Goal: Information Seeking & Learning: Understand process/instructions

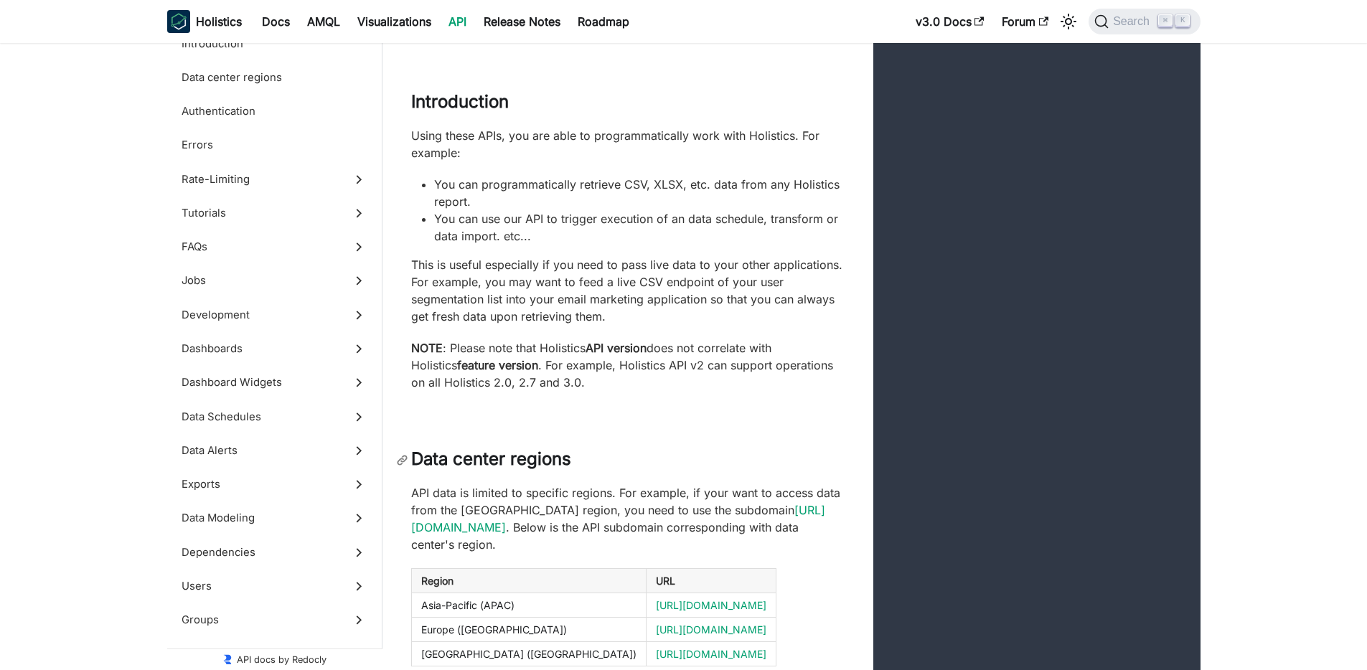
scroll to position [254, 0]
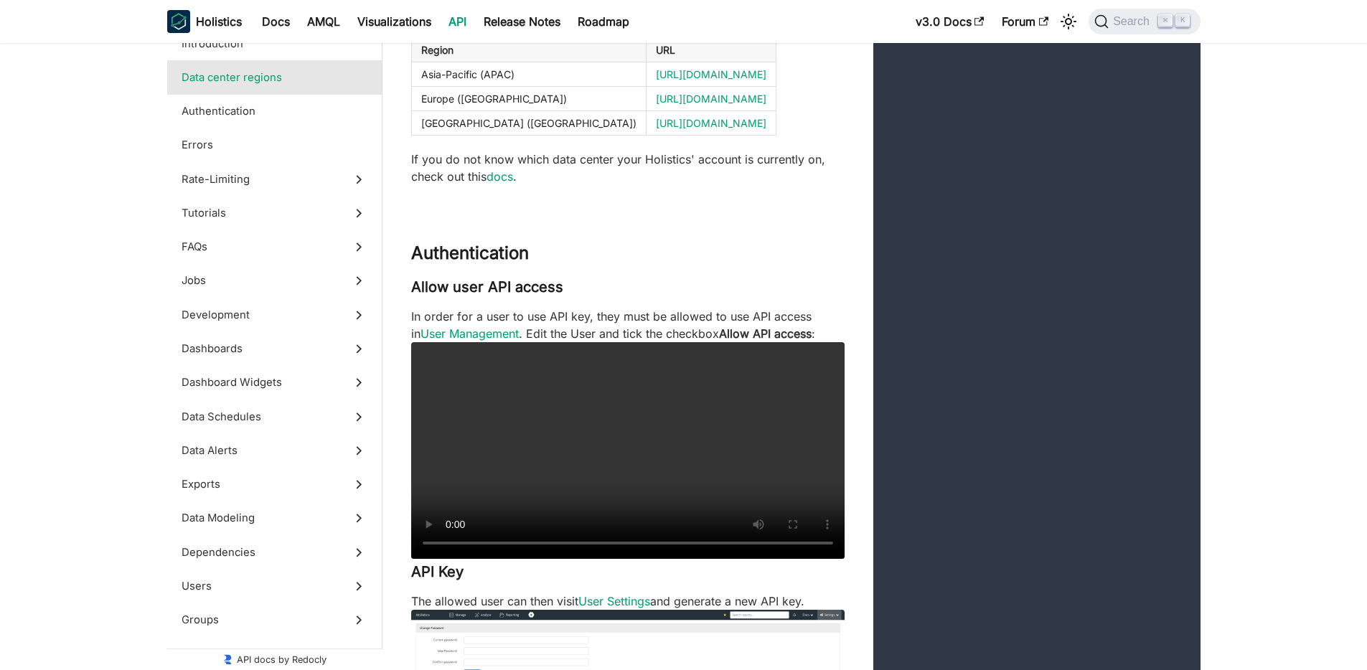
scroll to position [764, 0]
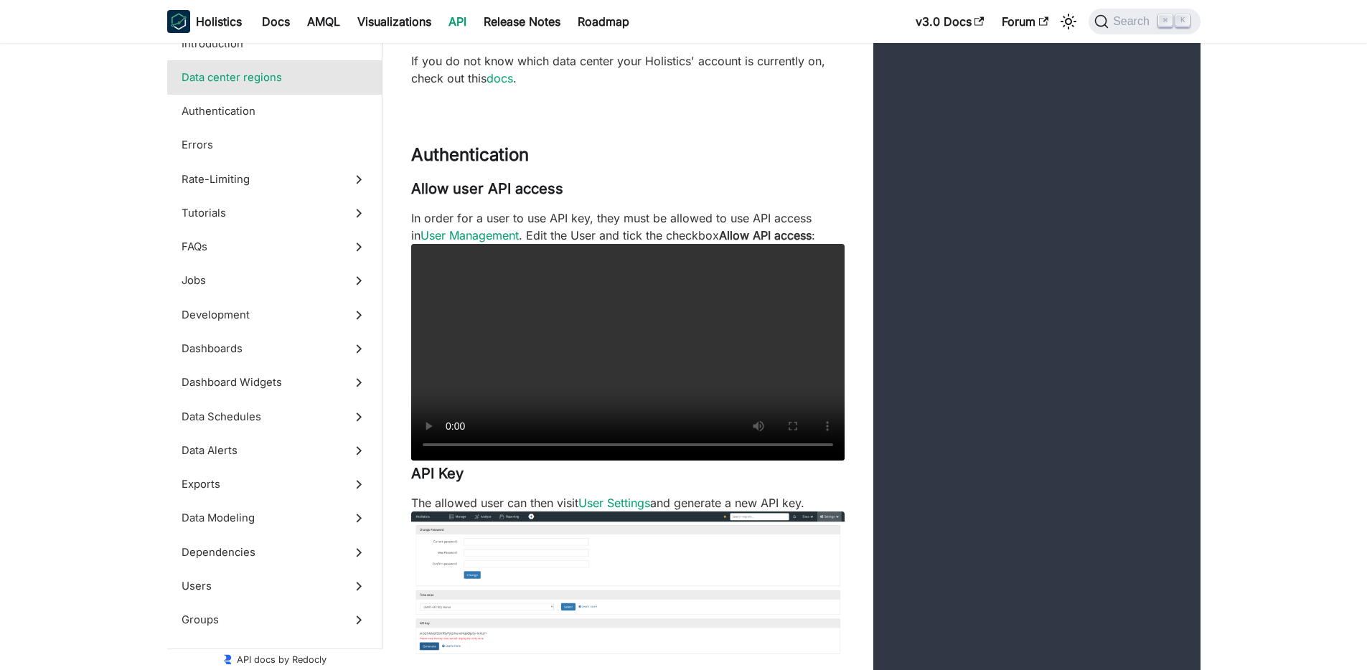
click at [463, 24] on link "API" at bounding box center [457, 21] width 35 height 23
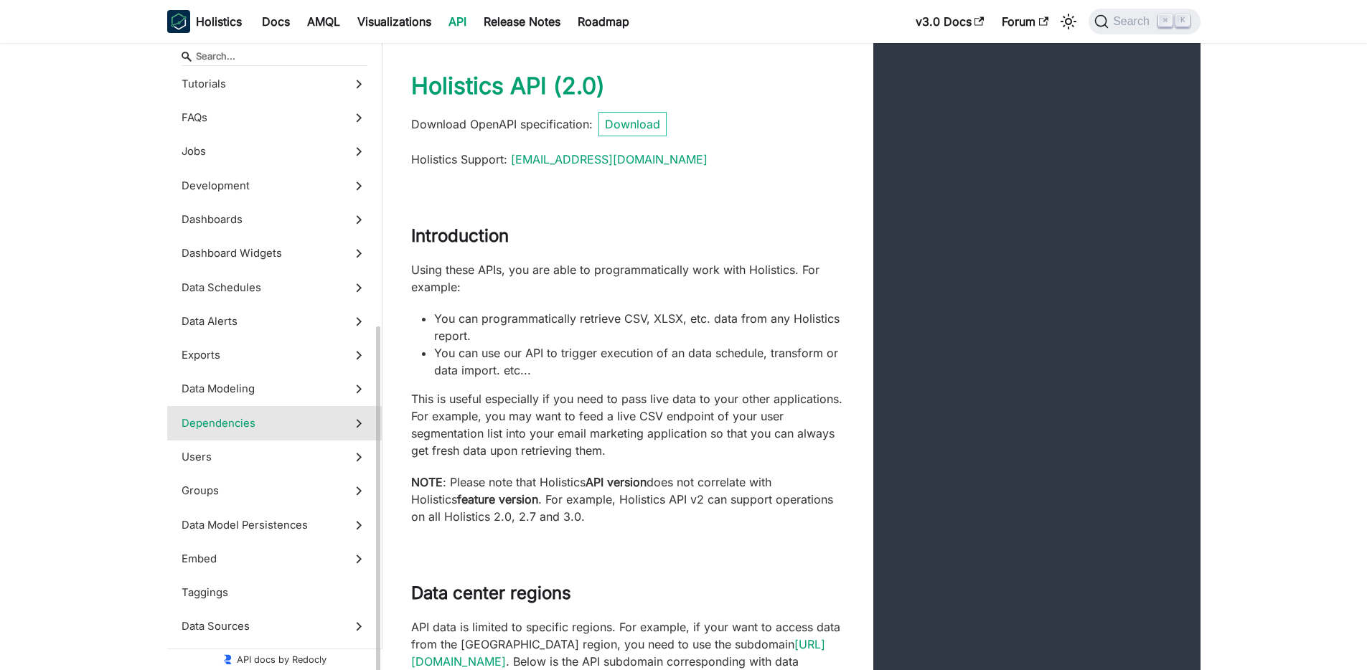
scroll to position [329, 0]
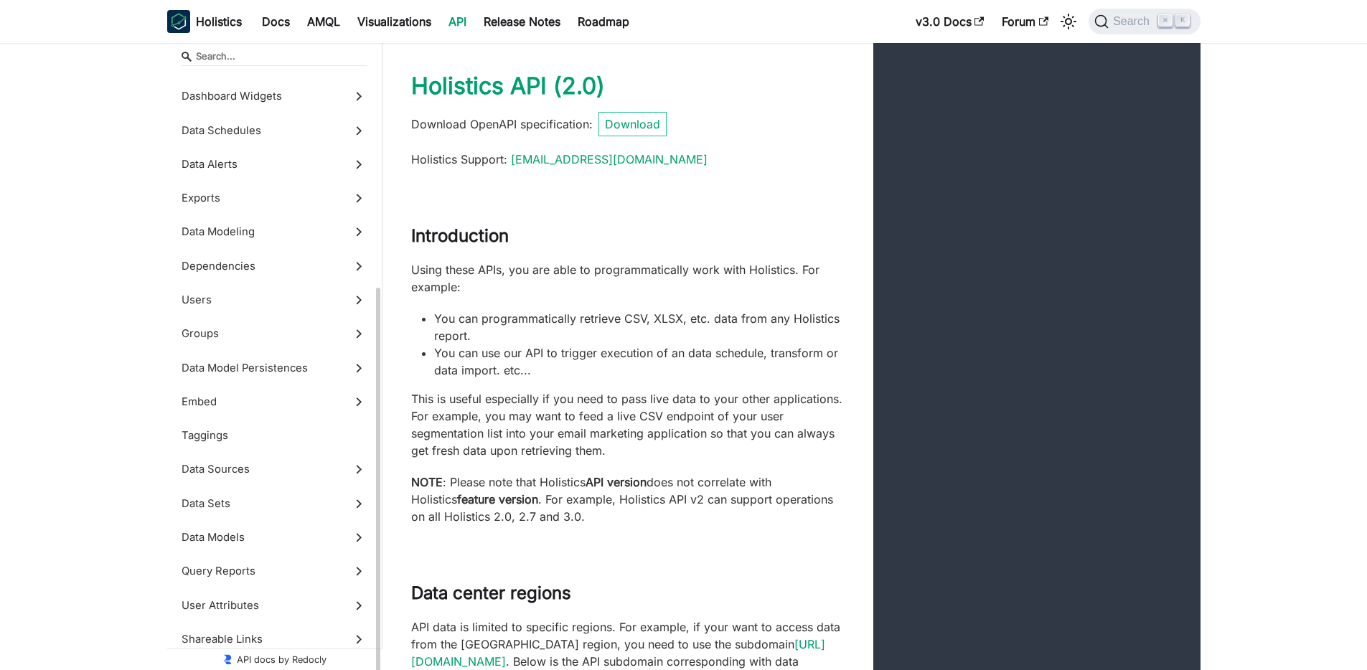
click at [294, 300] on span "Users" at bounding box center [261, 300] width 159 height 16
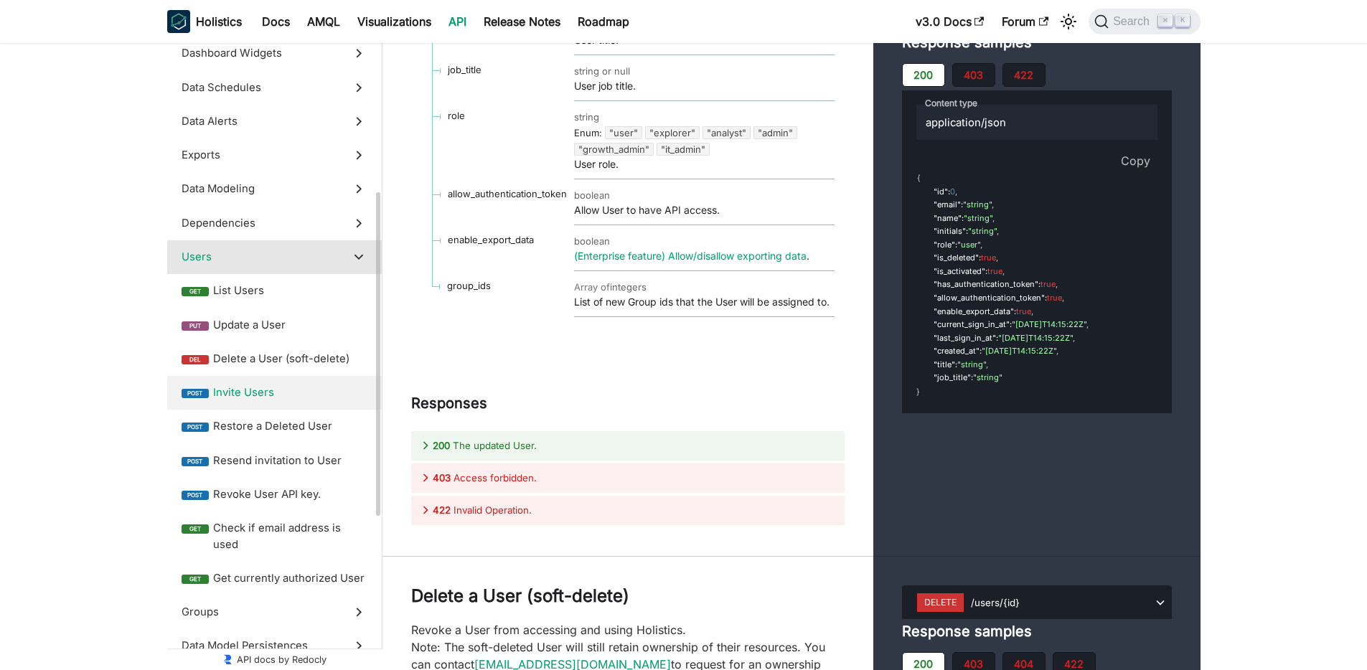
click at [278, 392] on span "Invite Users" at bounding box center [290, 393] width 154 height 16
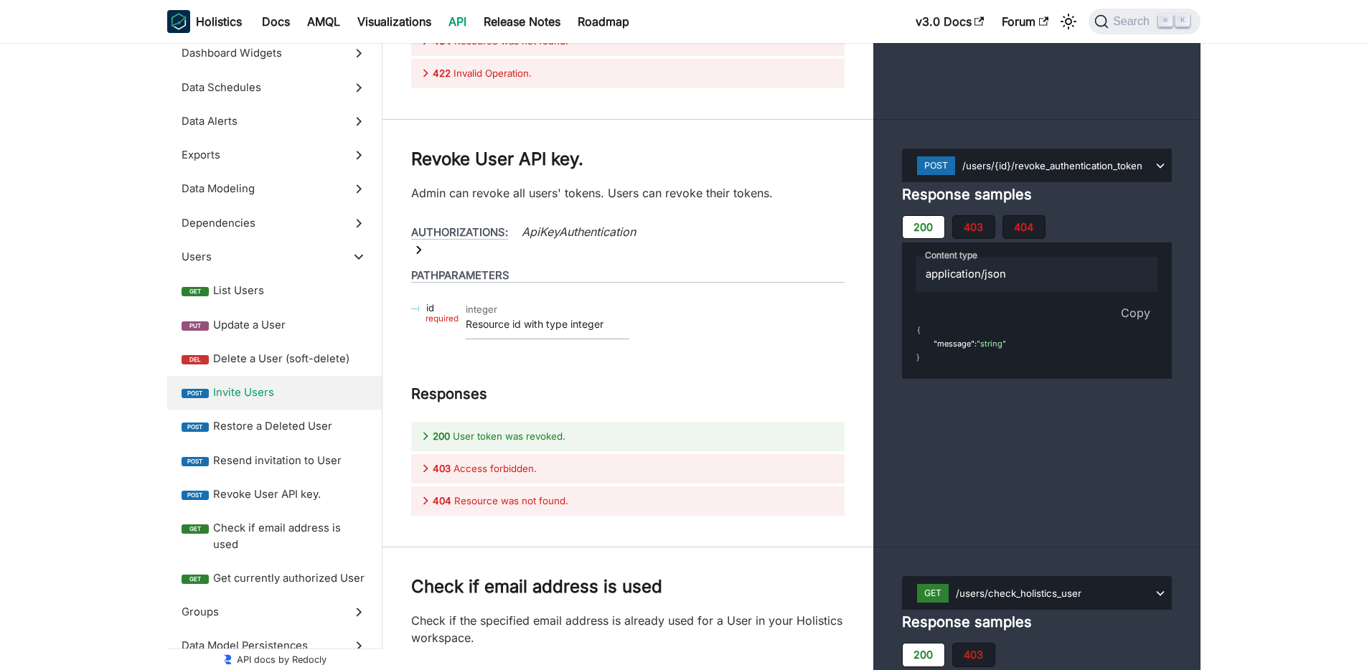
scroll to position [44294, 0]
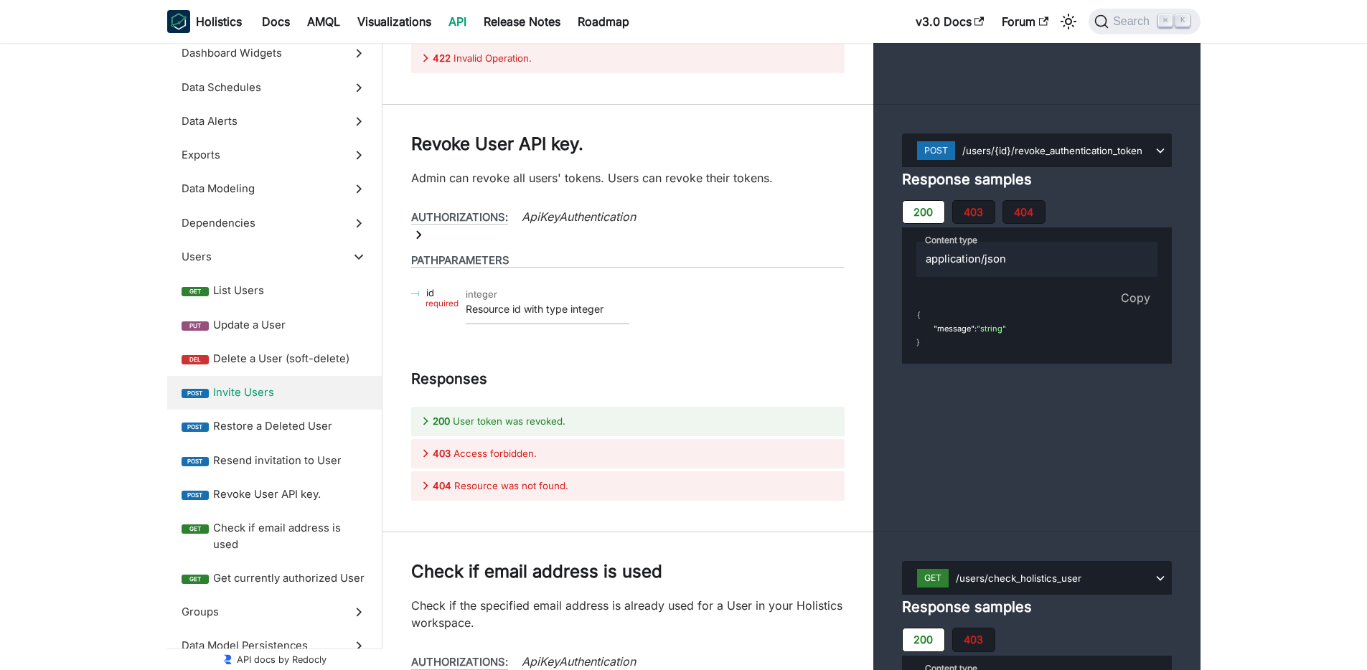
scroll to position [44208, 0]
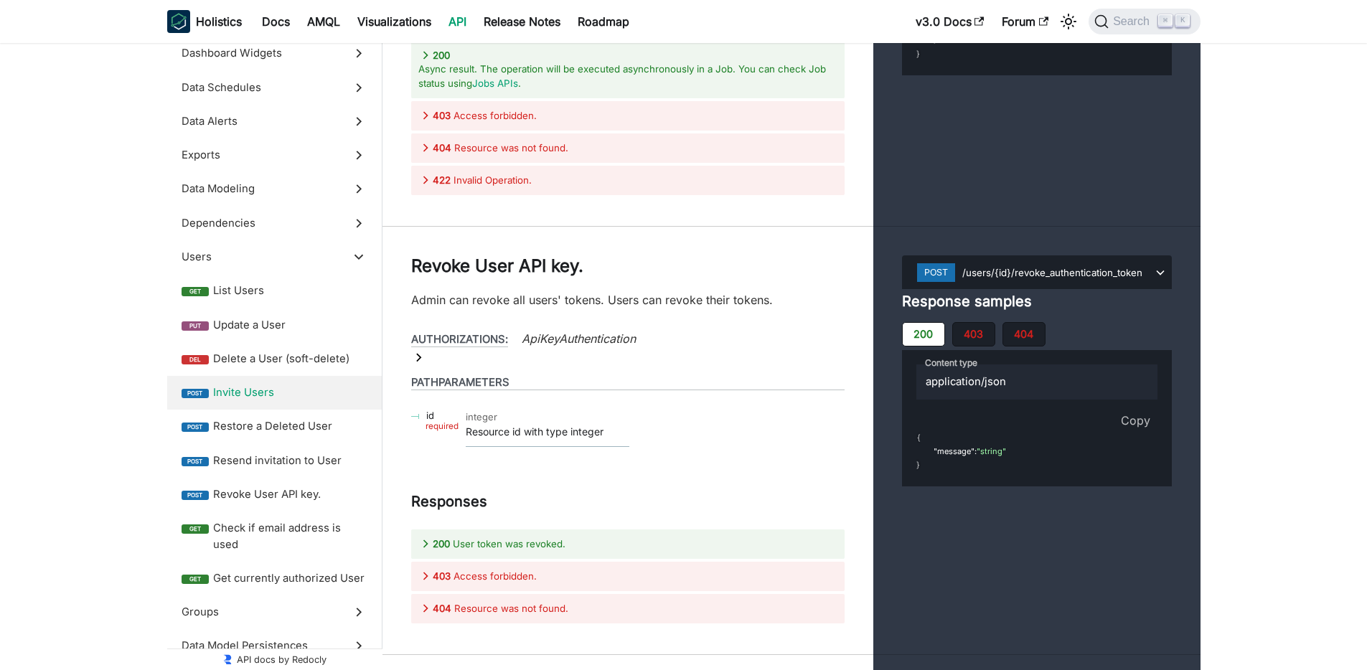
drag, startPoint x: 1036, startPoint y: 92, endPoint x: 977, endPoint y: 88, distance: 59.0
drag, startPoint x: 1018, startPoint y: 83, endPoint x: 969, endPoint y: 90, distance: 50.1
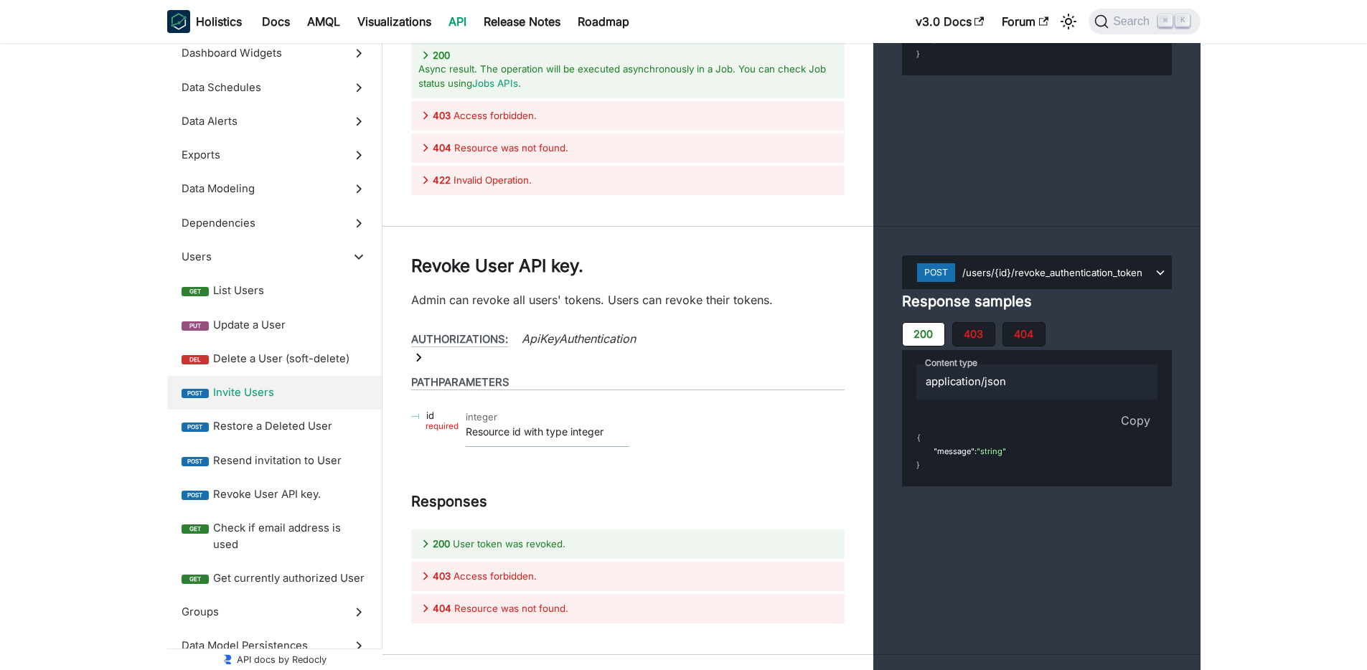
drag, startPoint x: 460, startPoint y: 301, endPoint x: 423, endPoint y: 298, distance: 37.5
copy span "emails"
